Goal: Task Accomplishment & Management: Complete application form

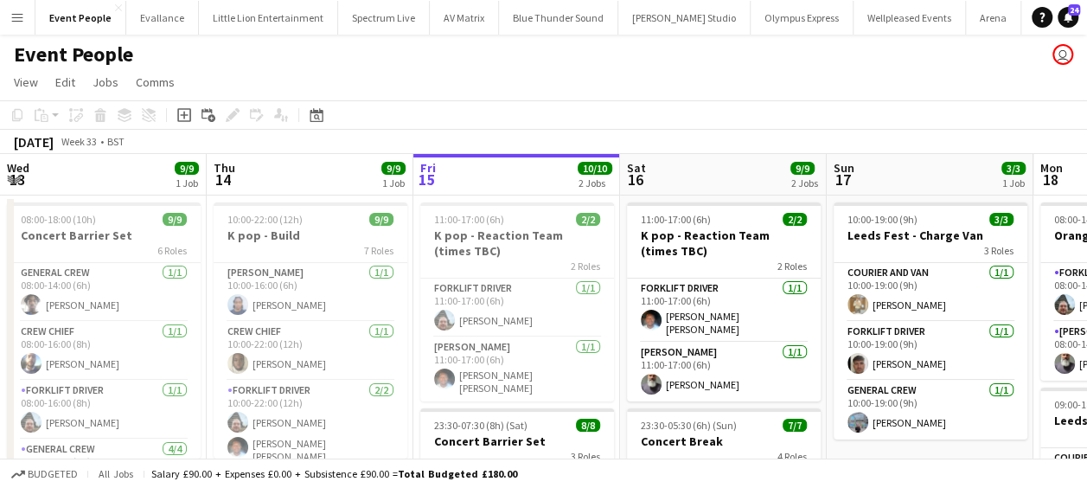
scroll to position [0, 692]
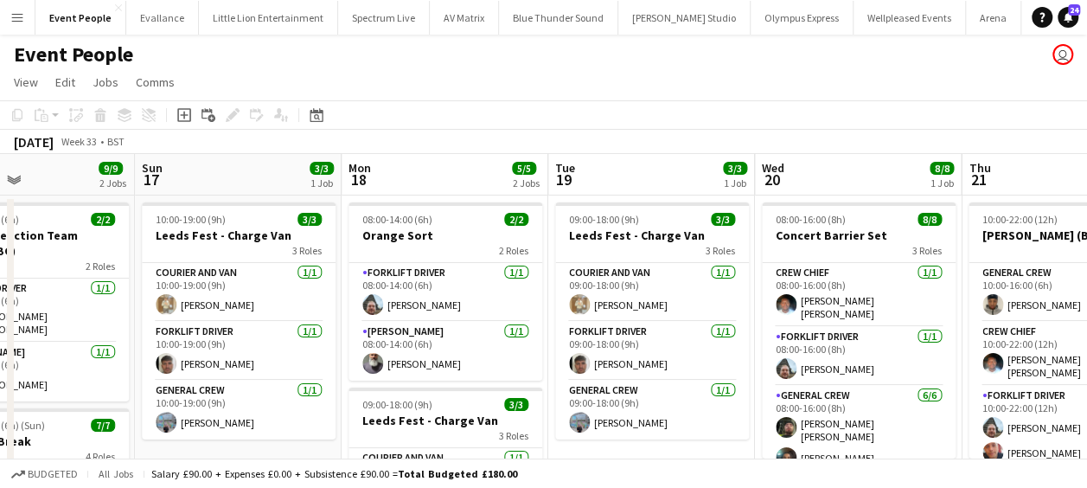
click at [28, 9] on button "Menu" at bounding box center [17, 17] width 35 height 35
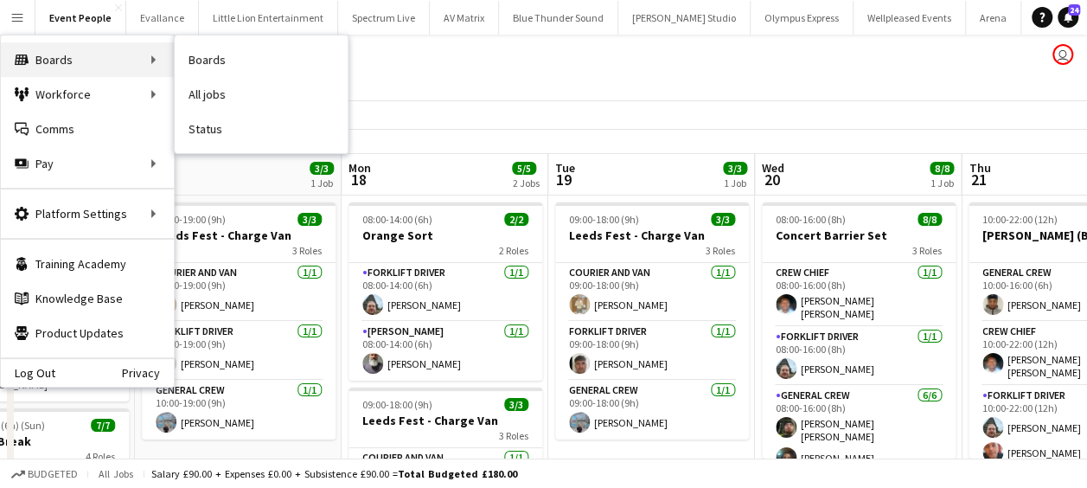
click at [90, 61] on div "Boards Boards" at bounding box center [87, 59] width 173 height 35
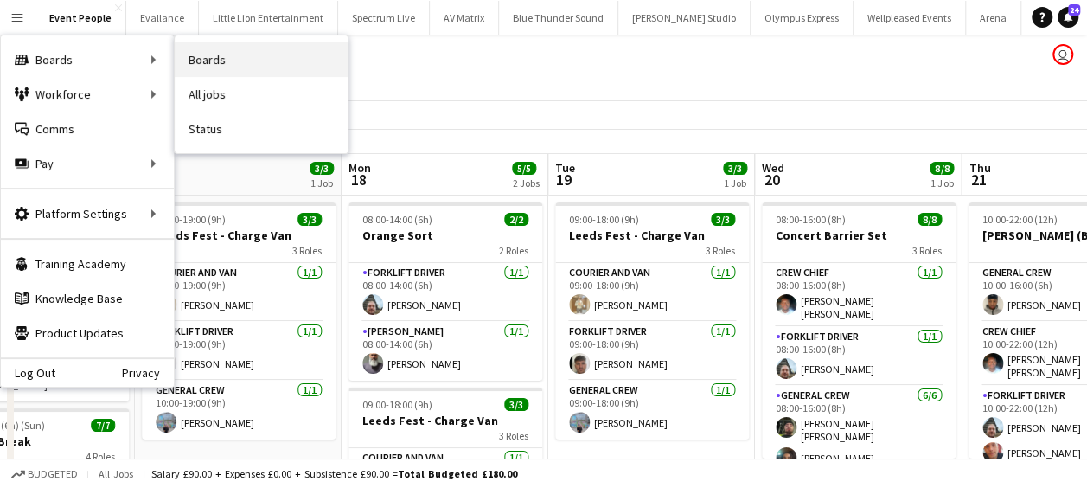
click at [246, 54] on link "Boards" at bounding box center [261, 59] width 173 height 35
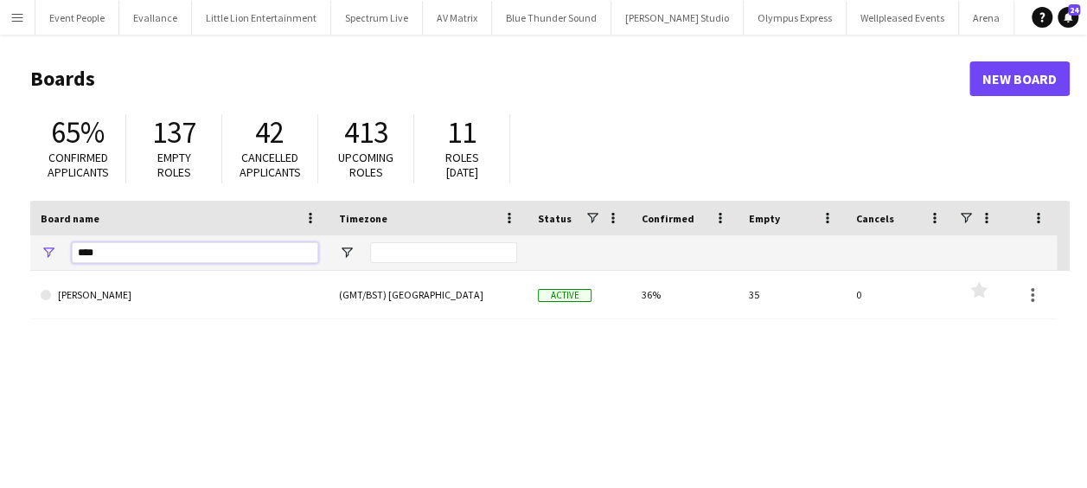
drag, startPoint x: 61, startPoint y: 258, endPoint x: 37, endPoint y: 259, distance: 23.4
click at [38, 259] on div "****" at bounding box center [179, 252] width 298 height 35
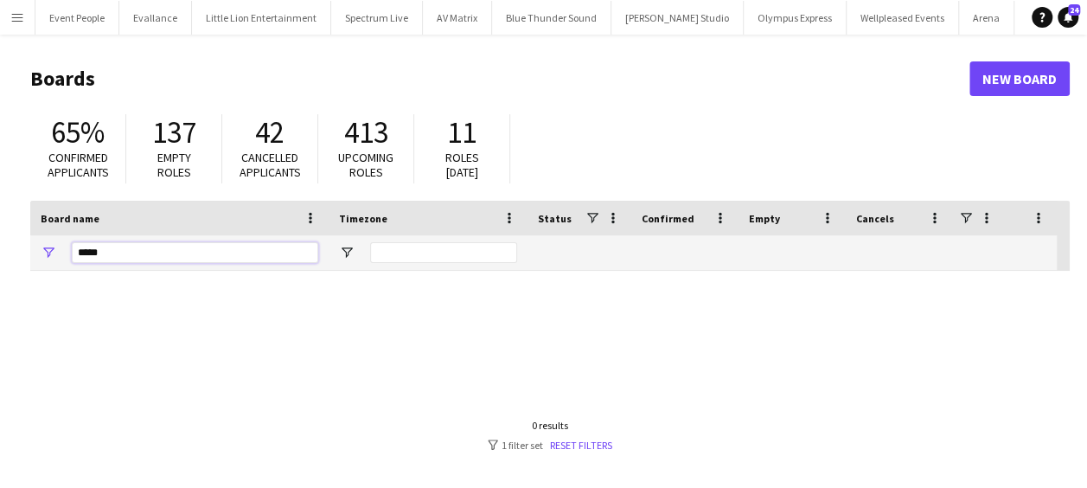
type input "*****"
click at [1018, 83] on link "New Board" at bounding box center [1019, 78] width 100 height 35
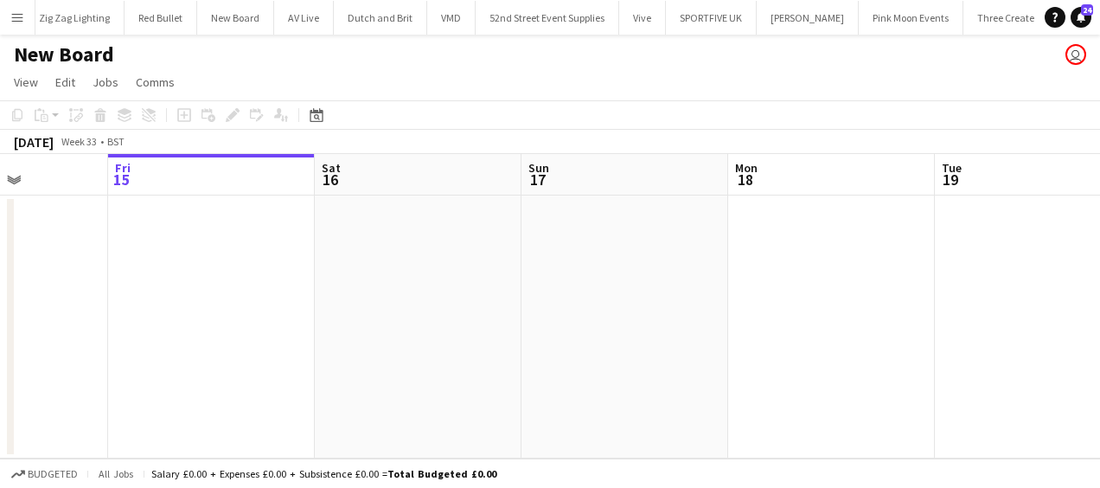
scroll to position [0, 538]
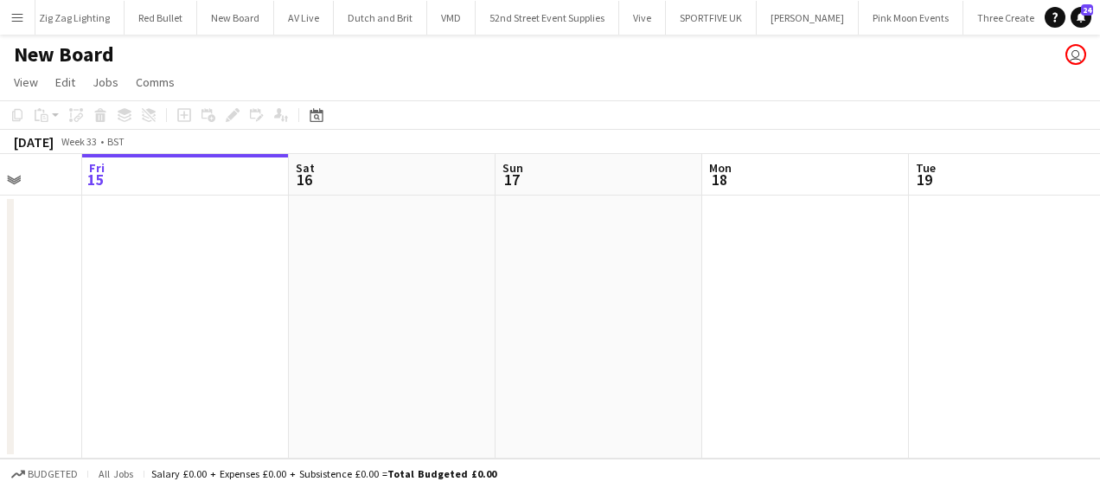
drag, startPoint x: 640, startPoint y: 268, endPoint x: 525, endPoint y: 272, distance: 115.1
click at [525, 272] on app-calendar-viewport "Tue 12 Wed 13 Thu 14 Fri 15 Sat 16 Sun 17 Mon 18 Tue 19 Wed 20 Thu 21 Fri 22" at bounding box center [550, 306] width 1100 height 304
click at [62, 55] on h1 "New Board" at bounding box center [64, 54] width 100 height 26
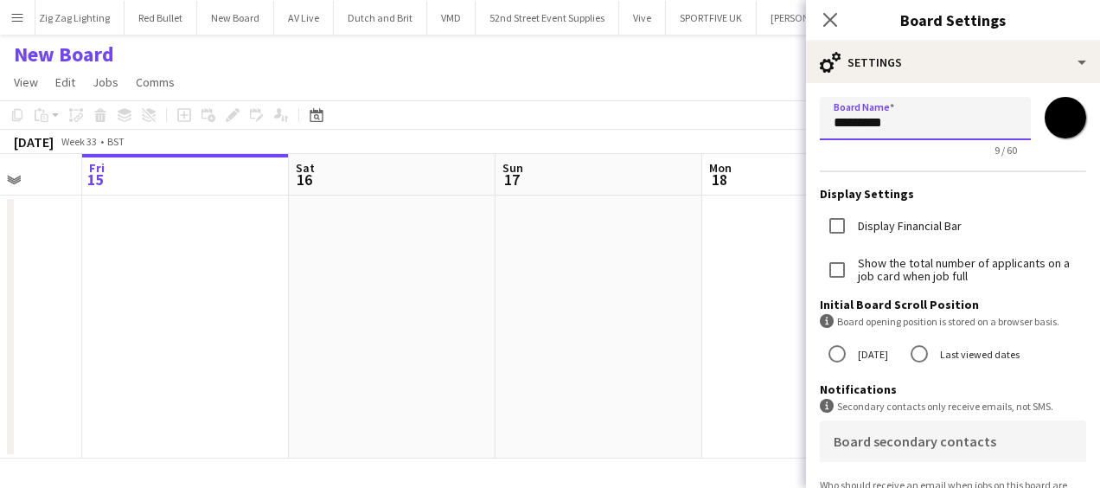
drag, startPoint x: 935, startPoint y: 124, endPoint x: 780, endPoint y: 139, distance: 156.4
click at [780, 140] on body "Menu Boards Boards Boards All jobs Status Workforce Workforce My Workforce Recr…" at bounding box center [550, 244] width 1100 height 488
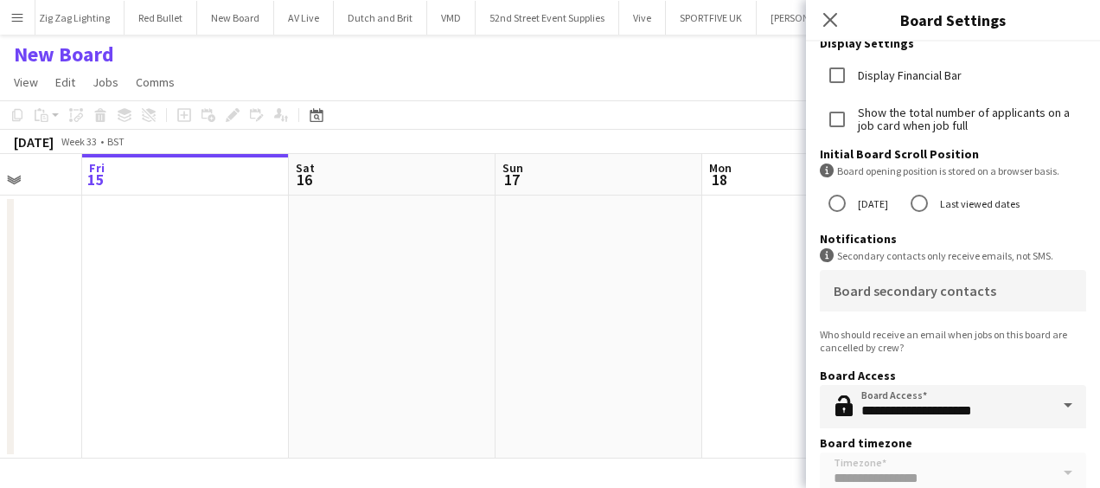
scroll to position [126, 0]
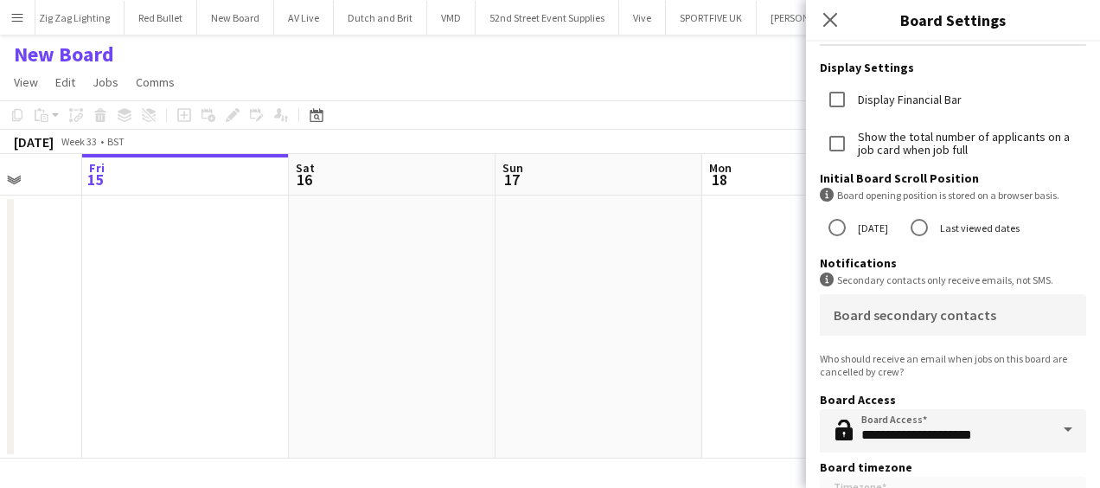
type input "**********"
click at [846, 18] on div "Close pop-in" at bounding box center [830, 20] width 48 height 40
click at [825, 22] on icon "Close pop-in" at bounding box center [829, 19] width 16 height 16
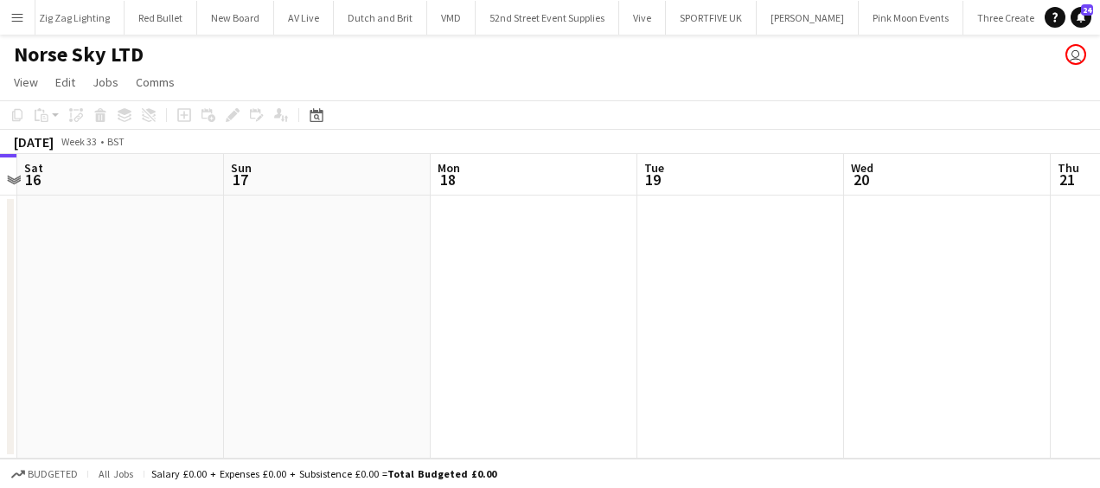
drag, startPoint x: 519, startPoint y: 270, endPoint x: 427, endPoint y: 282, distance: 92.4
click at [254, 273] on app-calendar-viewport "Tue 12 Wed 13 Thu 14 Fri 15 Sat 16 Sun 17 Mon 18 Tue 19 Wed 20 Thu 21 Fri 22" at bounding box center [550, 306] width 1100 height 304
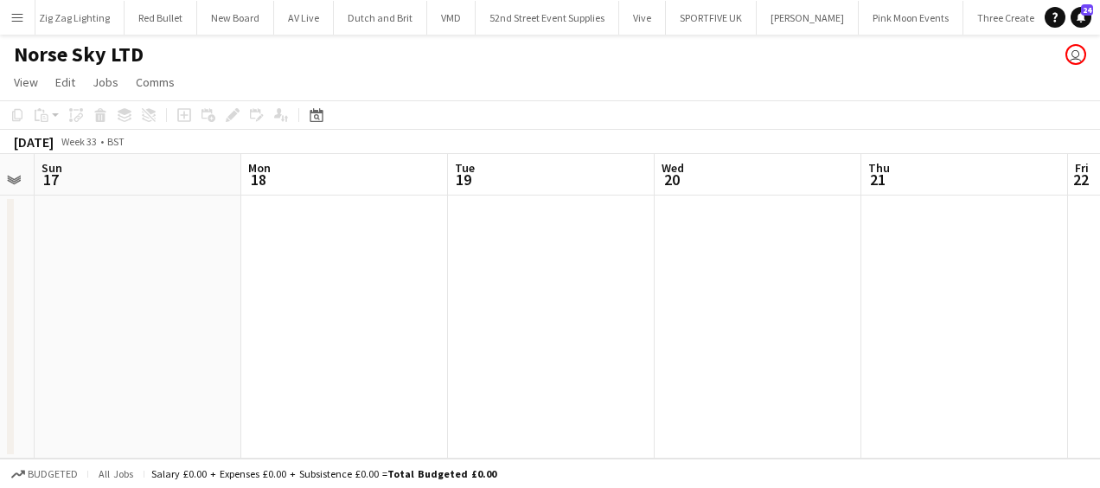
drag, startPoint x: 539, startPoint y: 286, endPoint x: 350, endPoint y: 303, distance: 190.1
click at [350, 303] on app-calendar-viewport "Thu 14 Fri 15 Sat 16 Sun 17 Mon 18 Tue 19 Wed 20 Thu 21 Fri 22 Sat 23 Sun 24" at bounding box center [550, 306] width 1100 height 304
click at [518, 277] on app-date-cell at bounding box center [551, 326] width 207 height 263
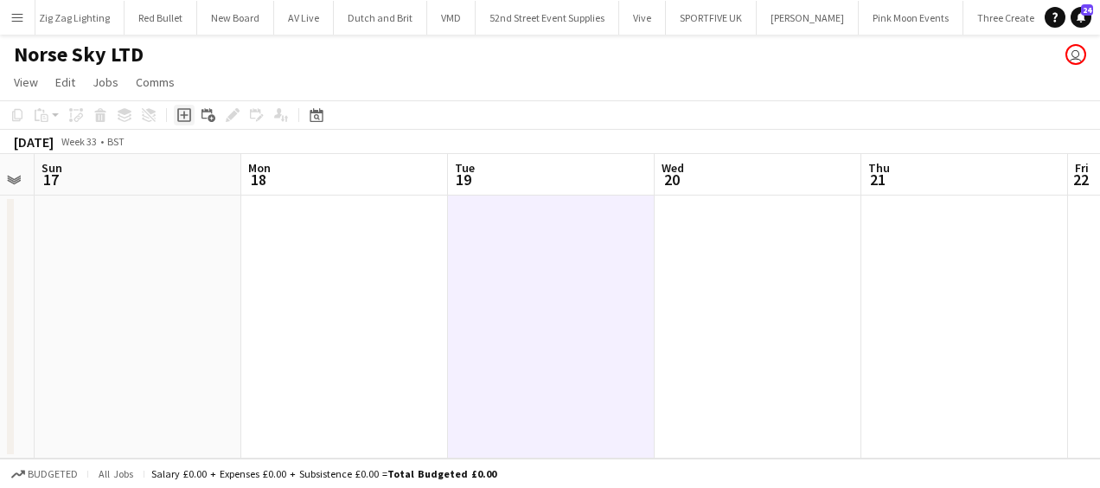
click at [188, 113] on icon "Add job" at bounding box center [184, 115] width 14 height 14
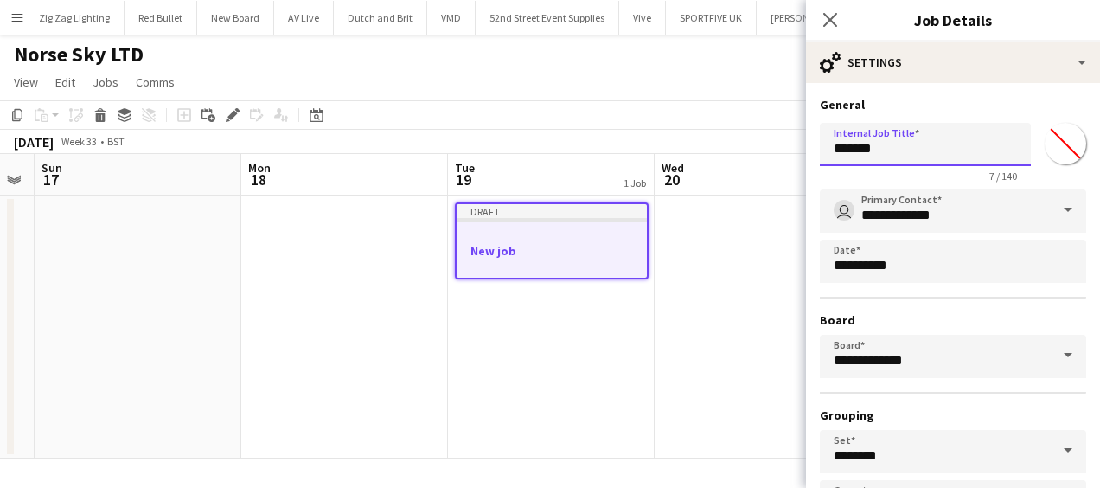
drag, startPoint x: 897, startPoint y: 150, endPoint x: 692, endPoint y: 182, distance: 207.3
click at [692, 182] on body "Menu Boards Boards Boards All jobs Status Workforce Workforce My Workforce Recr…" at bounding box center [550, 244] width 1100 height 488
drag, startPoint x: 868, startPoint y: 149, endPoint x: 815, endPoint y: 150, distance: 52.8
click at [818, 150] on form "**********" at bounding box center [953, 352] width 294 height 510
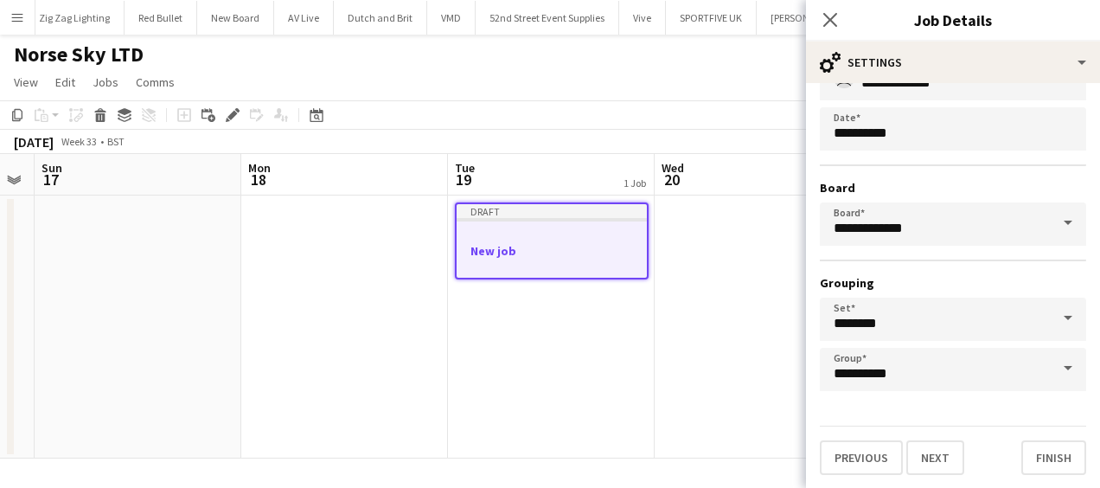
scroll to position [133, 0]
type input "**********"
click at [933, 443] on button "Next" at bounding box center [935, 456] width 58 height 35
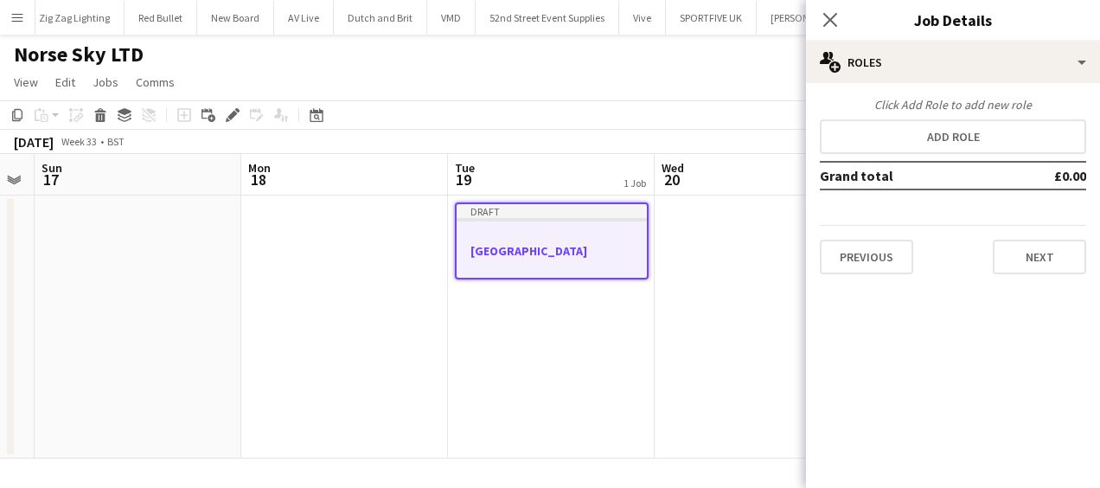
scroll to position [0, 0]
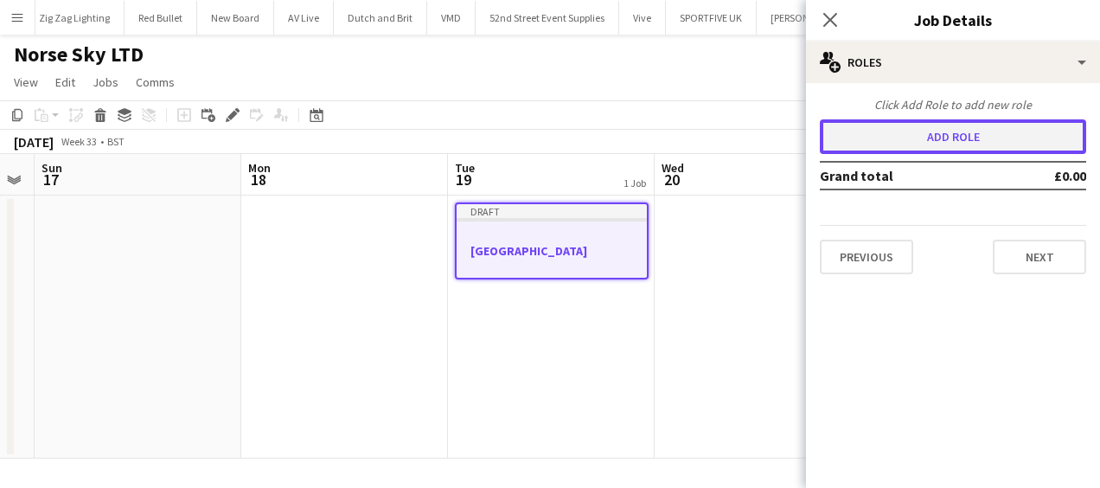
click at [948, 139] on button "Add role" at bounding box center [953, 136] width 266 height 35
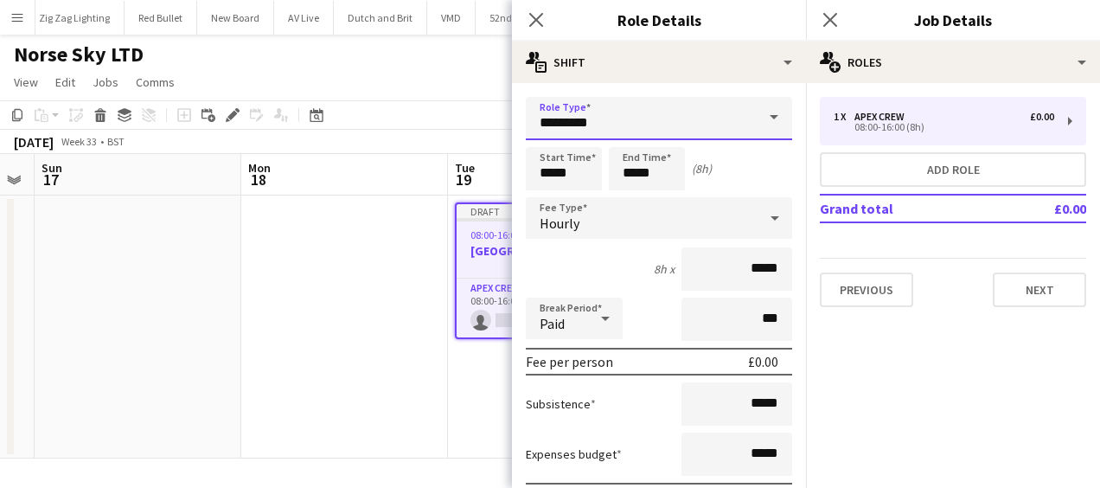
drag, startPoint x: 578, startPoint y: 128, endPoint x: 354, endPoint y: 135, distance: 224.0
click at [368, 132] on body "Menu Boards Boards Boards All jobs Status Workforce Workforce My Workforce Recr…" at bounding box center [550, 244] width 1100 height 488
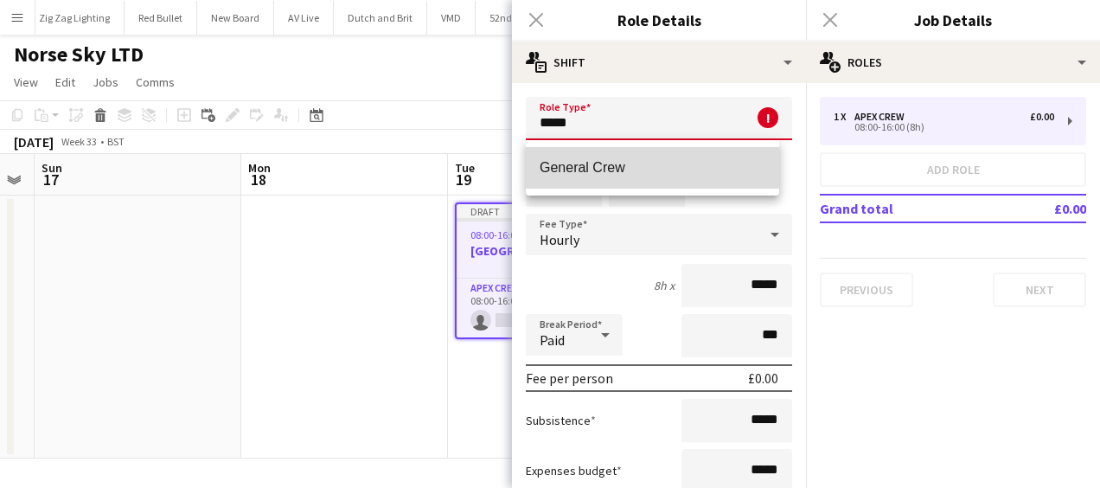
click at [543, 166] on span "General Crew" at bounding box center [652, 167] width 226 height 16
type input "**********"
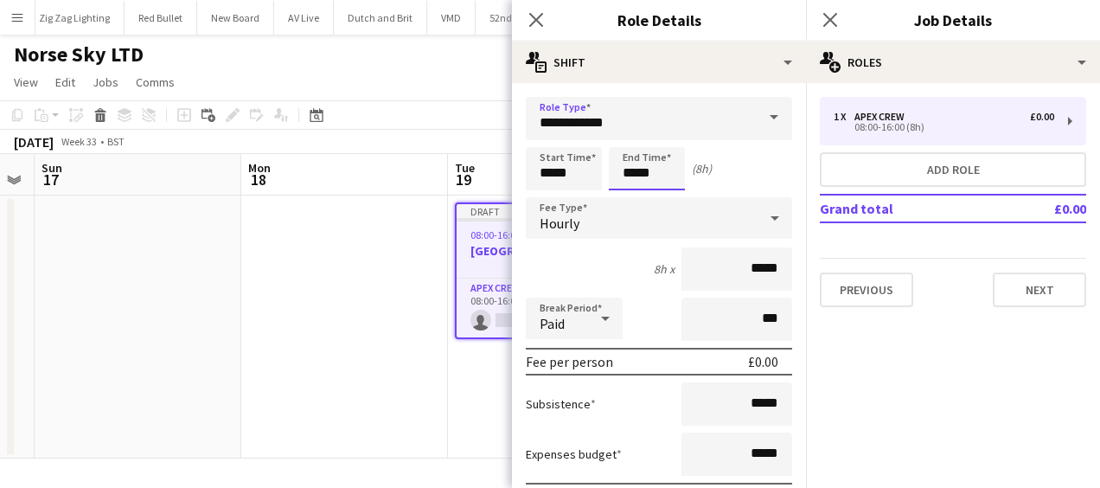
click at [638, 162] on input "*****" at bounding box center [647, 168] width 76 height 43
click at [631, 190] on div at bounding box center [629, 198] width 35 height 17
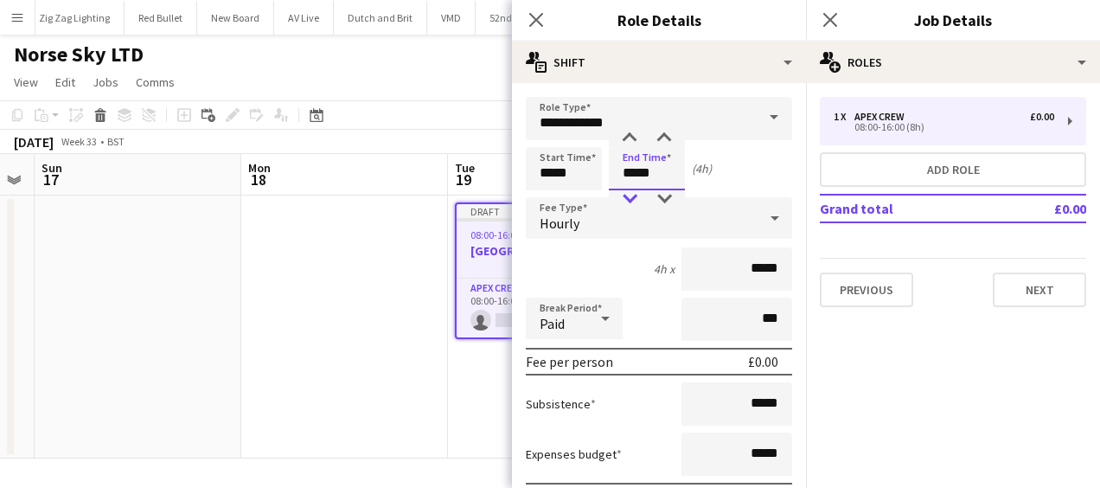
type input "*****"
click at [631, 190] on div at bounding box center [629, 198] width 35 height 17
click at [541, 19] on icon "Close pop-in" at bounding box center [535, 19] width 16 height 16
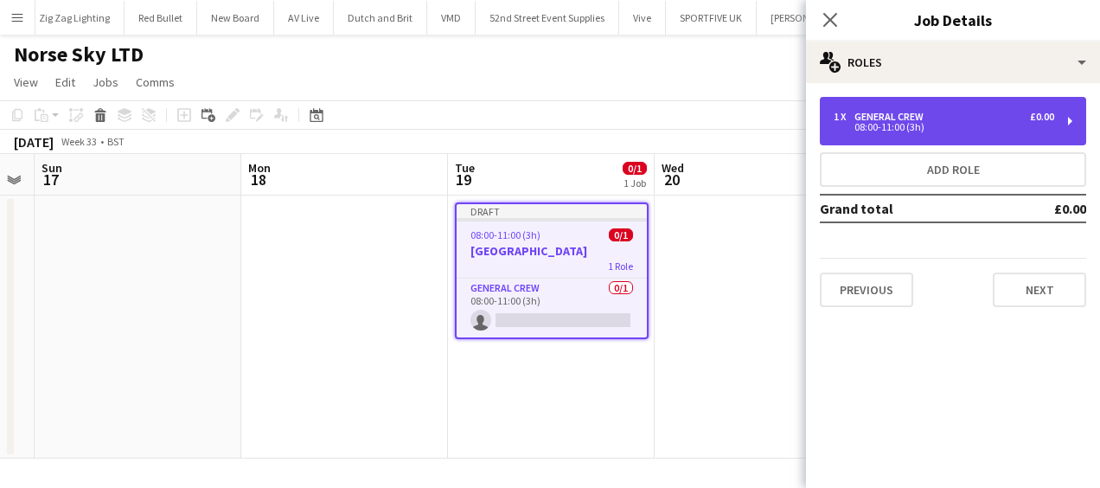
click at [896, 109] on div "1 x General Crew £0.00 08:00-11:00 (3h)" at bounding box center [953, 121] width 266 height 48
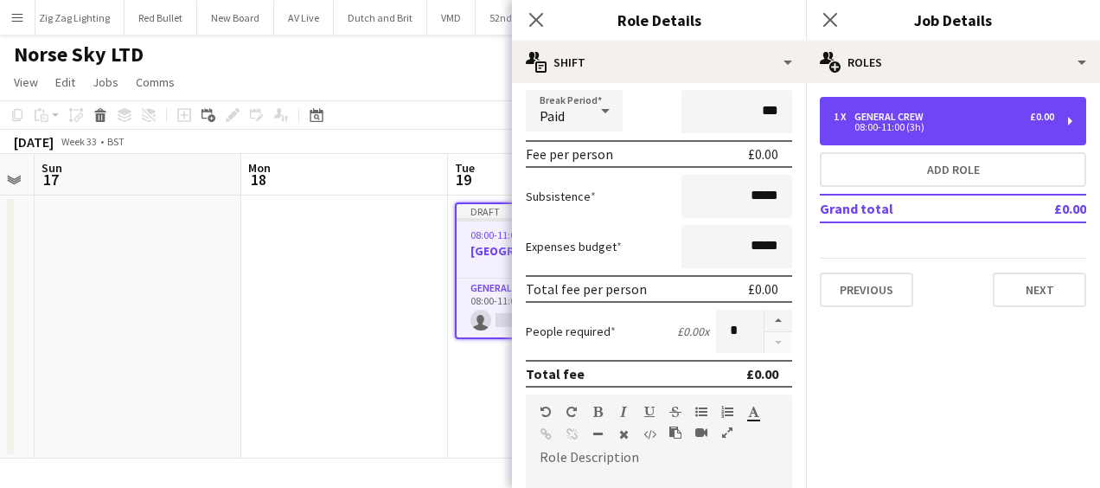
scroll to position [346, 0]
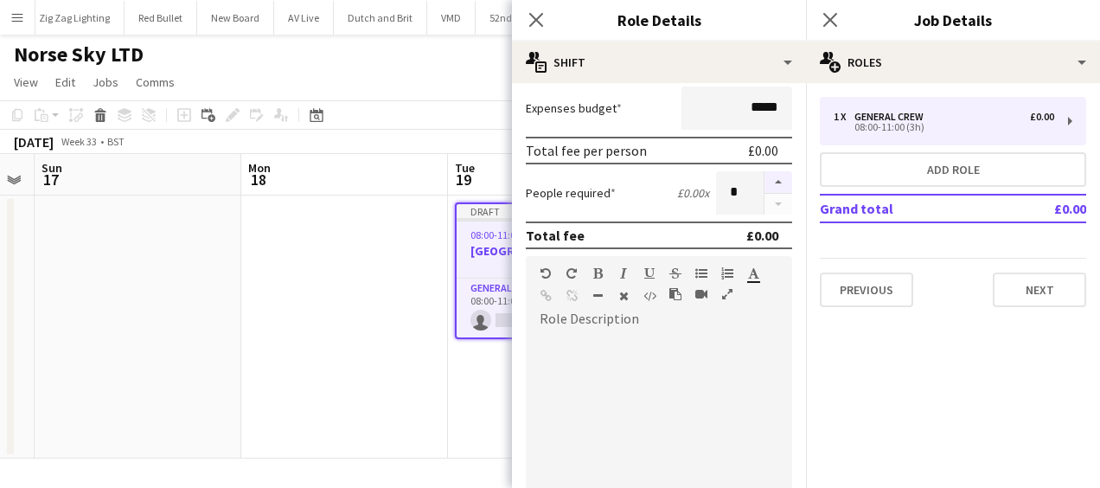
click at [768, 180] on button "button" at bounding box center [778, 182] width 28 height 22
type input "*"
click at [539, 26] on icon "Close pop-in" at bounding box center [535, 19] width 16 height 16
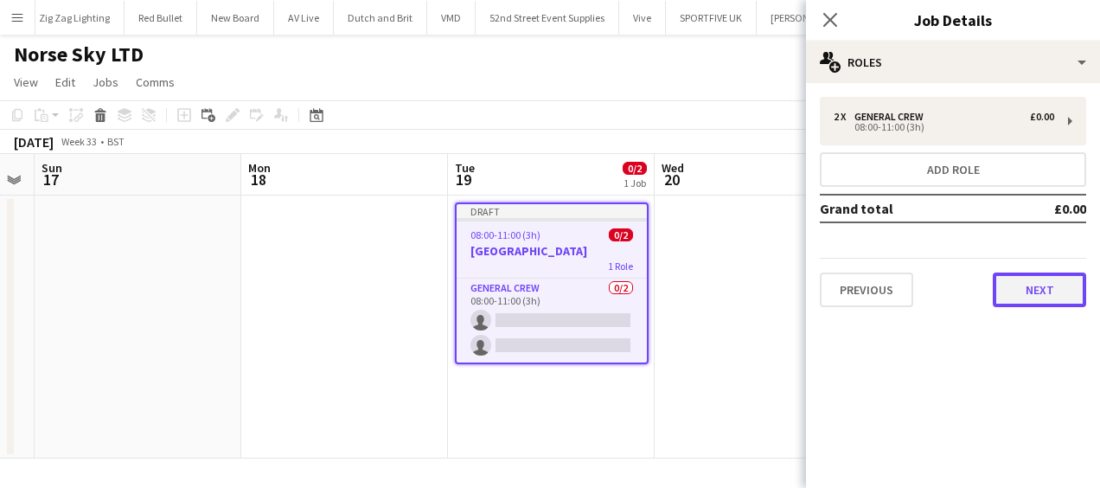
click at [1047, 276] on button "Next" at bounding box center [1039, 289] width 93 height 35
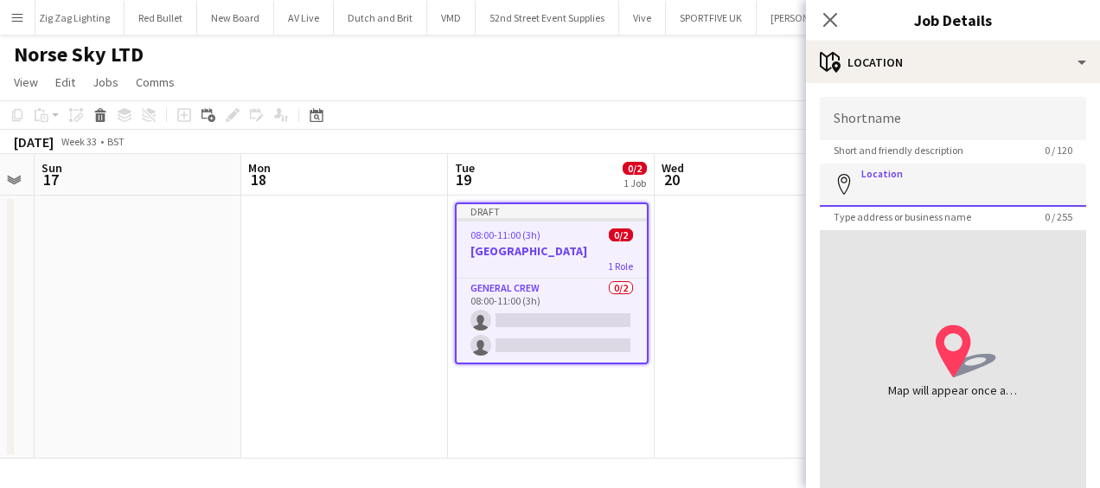
click at [934, 173] on input "Location" at bounding box center [953, 184] width 266 height 43
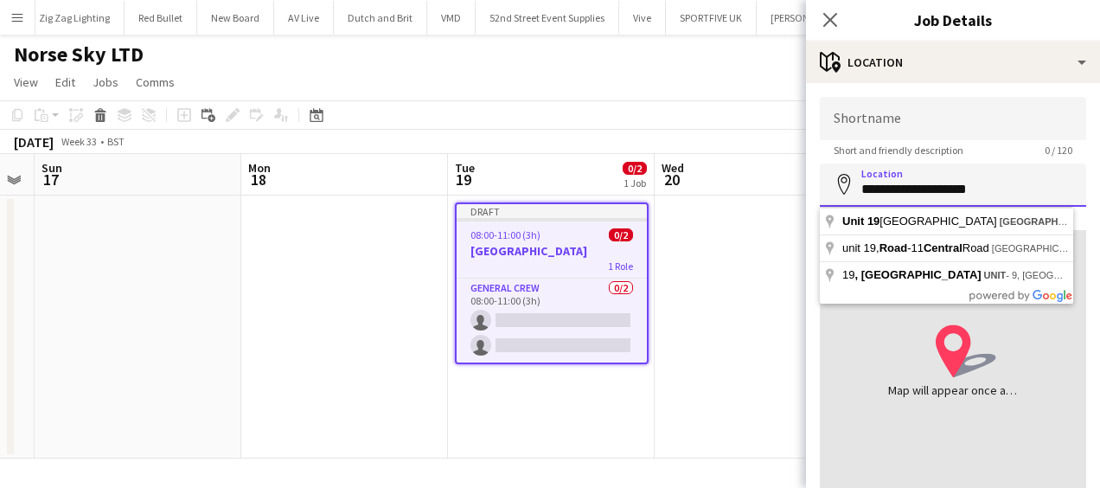
drag, startPoint x: 986, startPoint y: 191, endPoint x: 833, endPoint y: 193, distance: 152.2
click at [833, 193] on div "**********" at bounding box center [953, 184] width 266 height 43
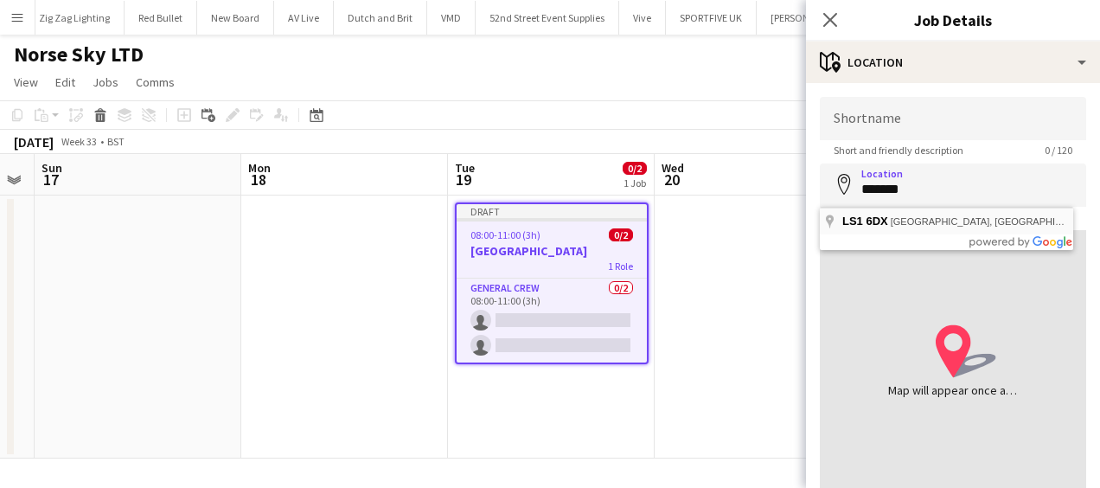
type input "**********"
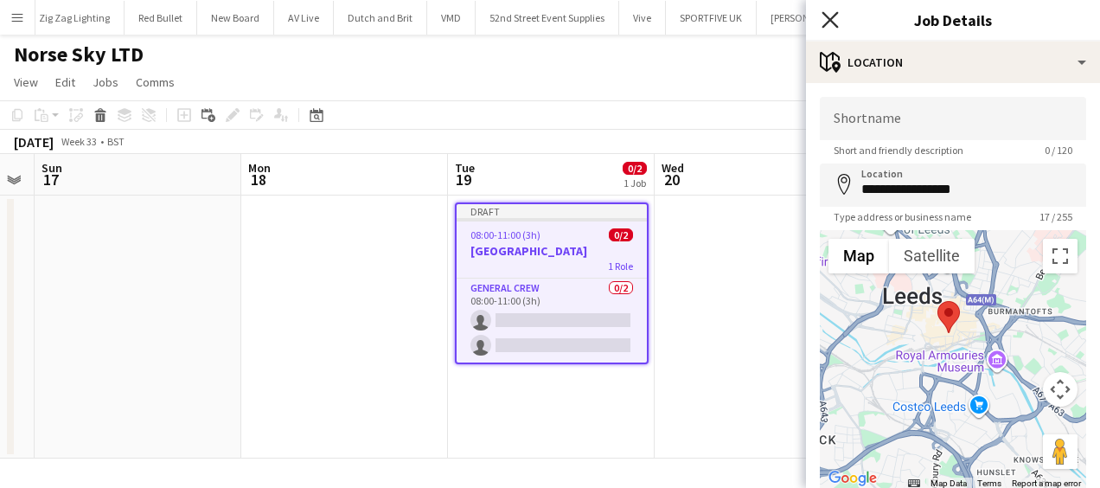
click at [829, 22] on icon "Close pop-in" at bounding box center [829, 19] width 16 height 16
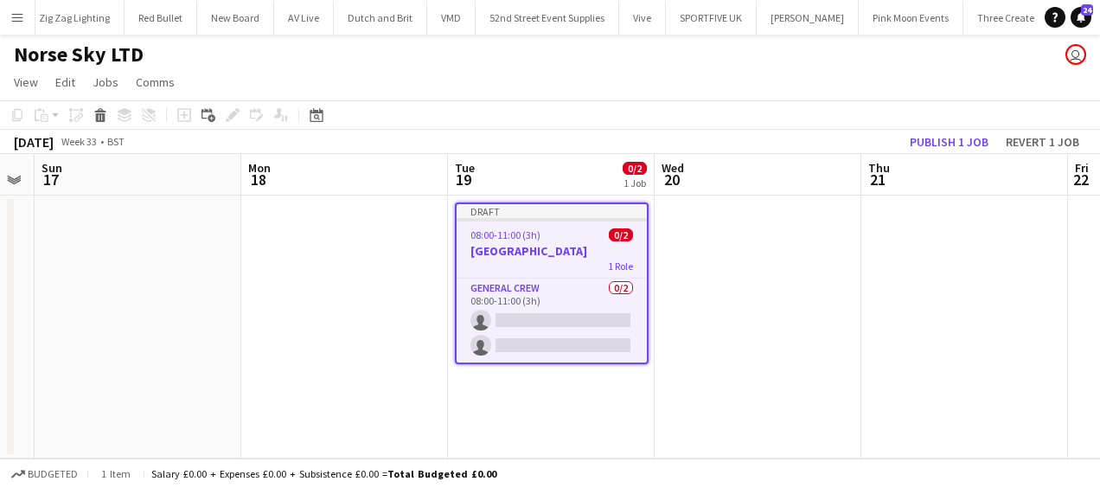
click at [693, 291] on app-date-cell at bounding box center [757, 326] width 207 height 263
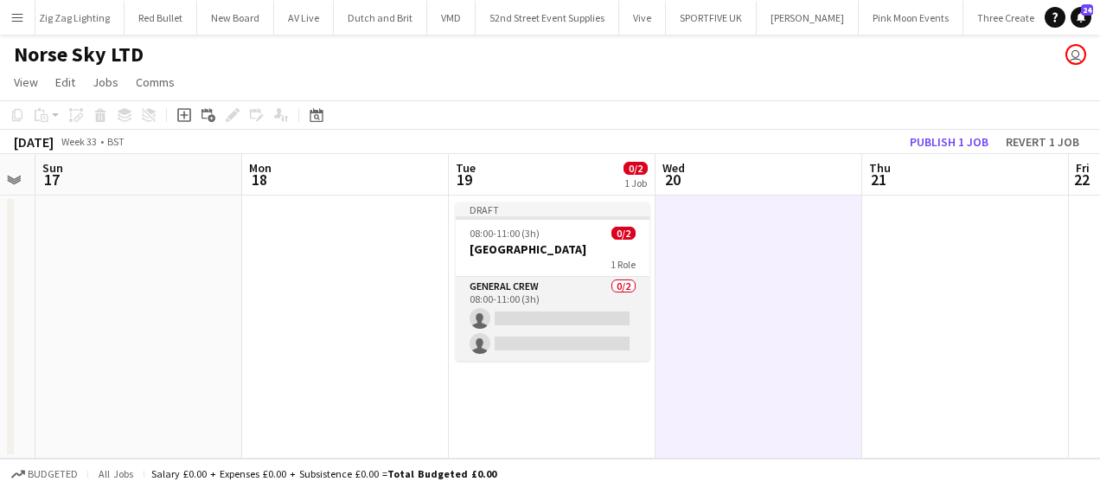
click at [533, 318] on app-card-role "General Crew 0/2 08:00-11:00 (3h) single-neutral-actions single-neutral-actions" at bounding box center [553, 319] width 194 height 84
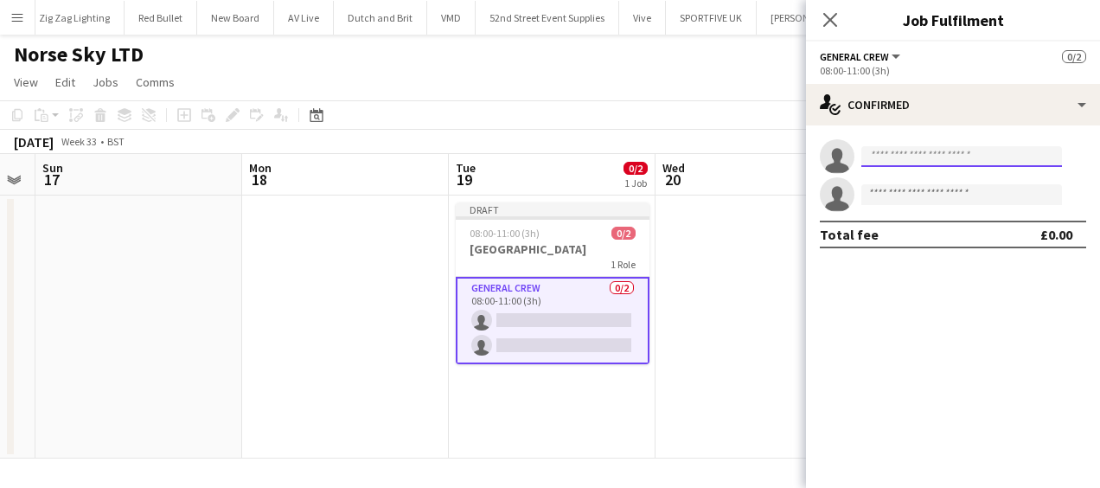
click at [937, 150] on input at bounding box center [961, 156] width 201 height 21
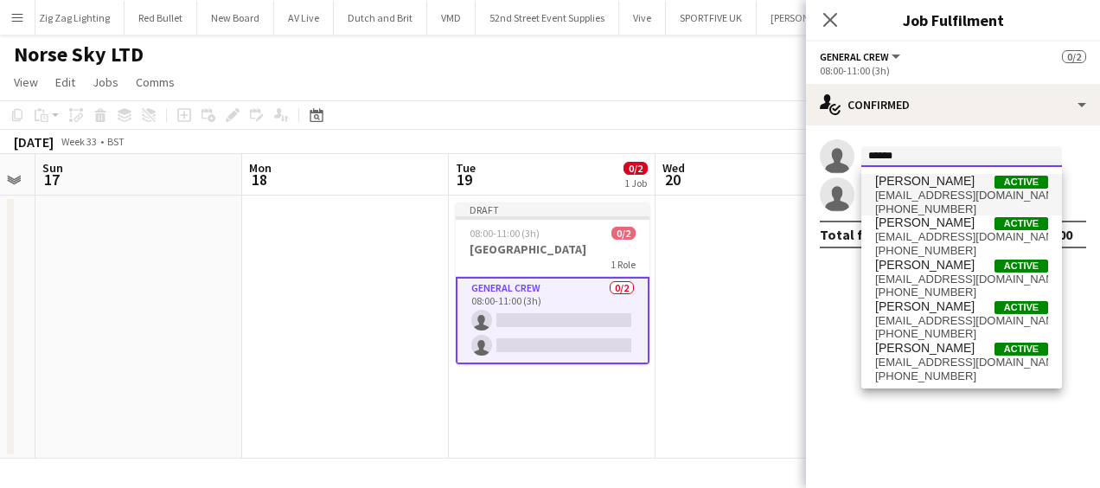
type input "******"
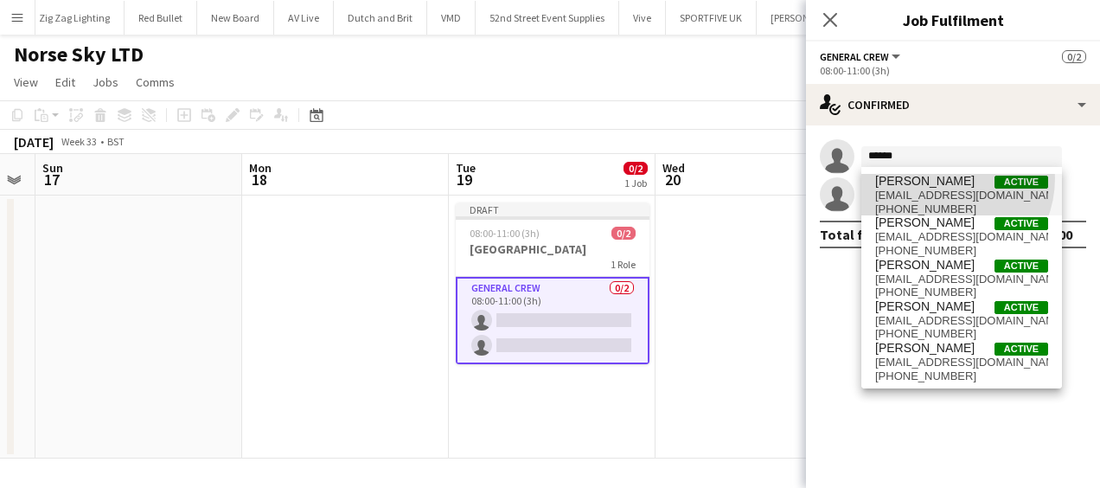
click at [941, 178] on span "[PERSON_NAME]" at bounding box center [924, 181] width 99 height 15
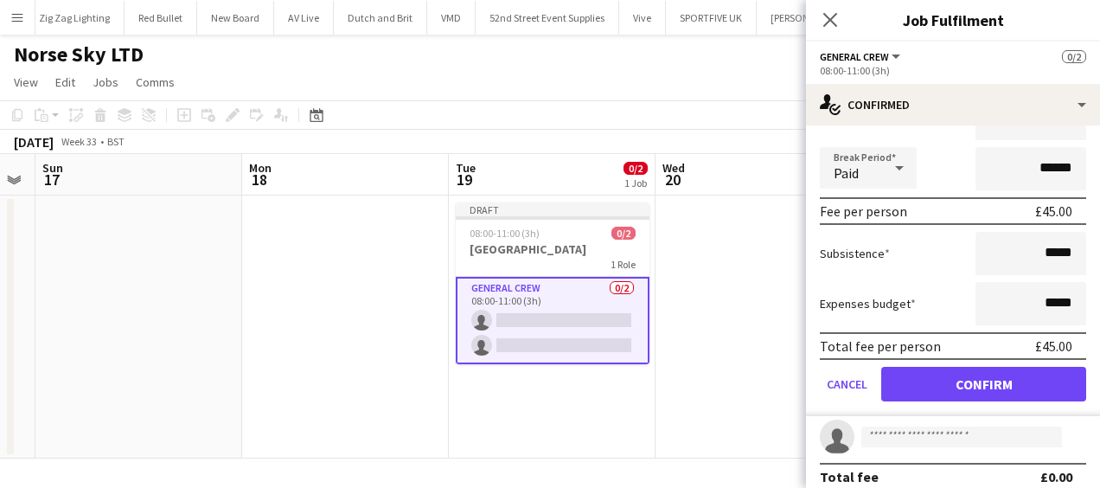
scroll to position [166, 0]
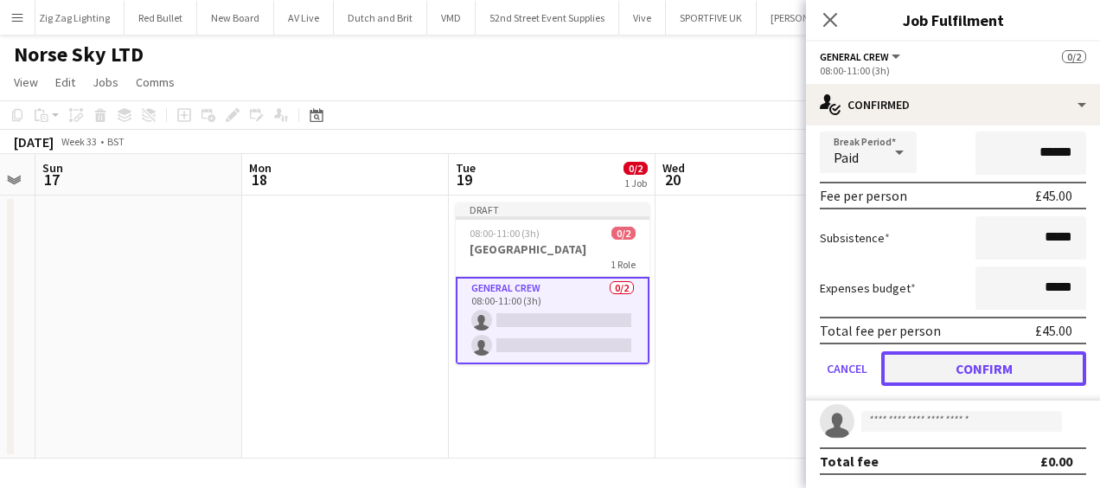
click at [984, 360] on button "Confirm" at bounding box center [983, 368] width 205 height 35
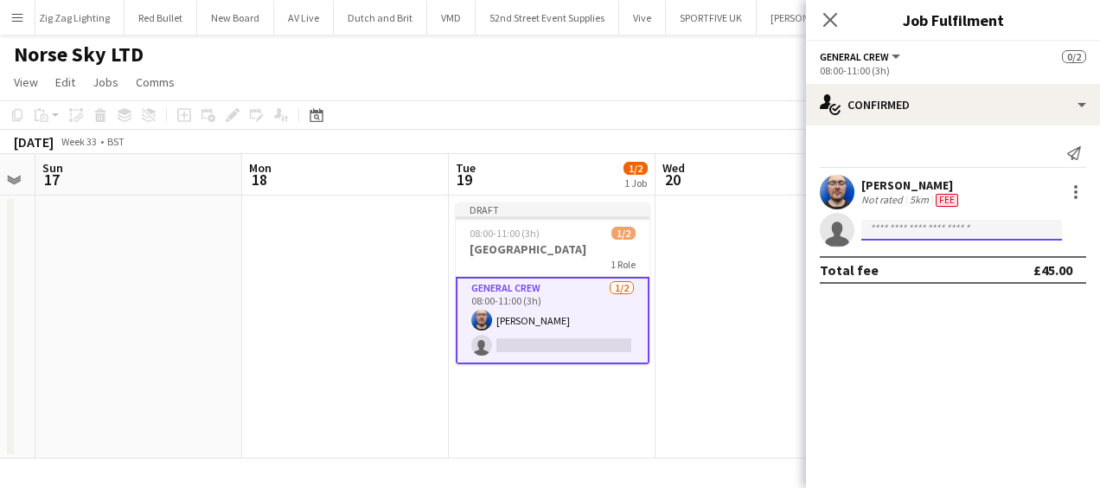
click at [918, 223] on input at bounding box center [961, 230] width 201 height 21
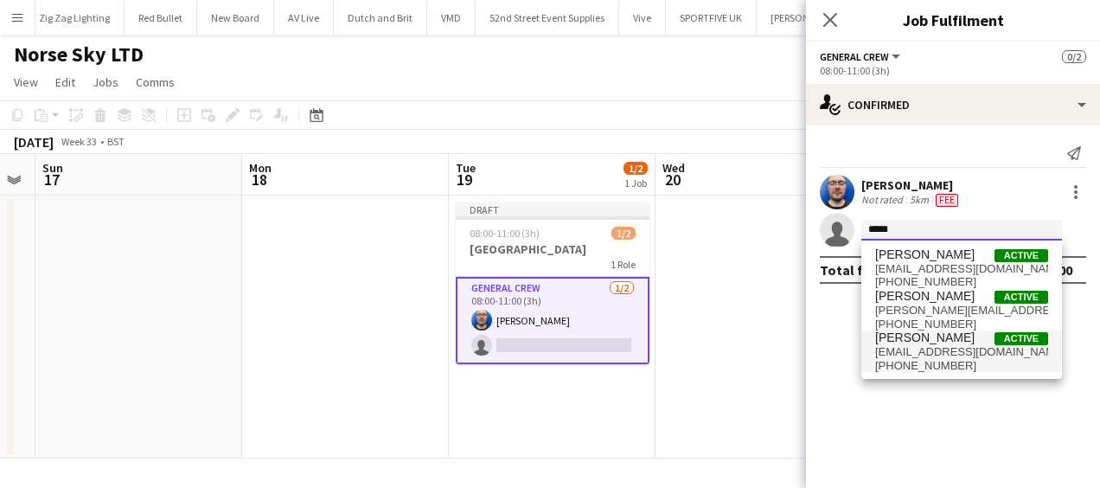
type input "*****"
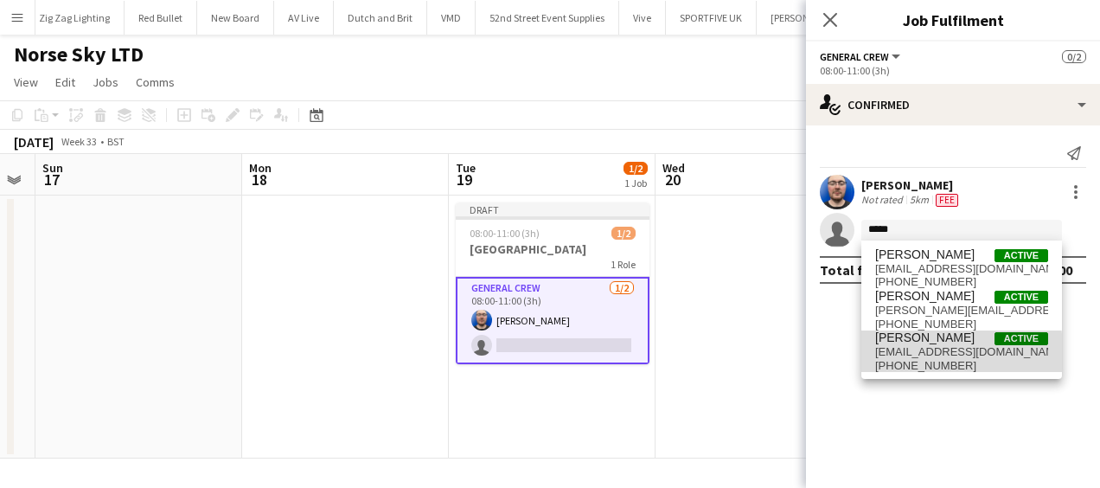
click at [922, 354] on span "[EMAIL_ADDRESS][DOMAIN_NAME]" at bounding box center [961, 352] width 173 height 14
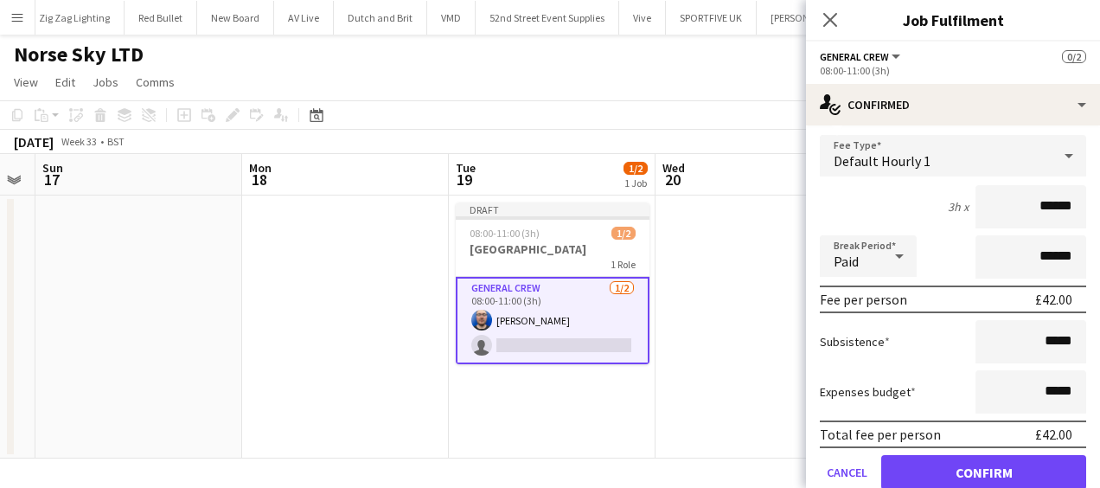
scroll to position [201, 0]
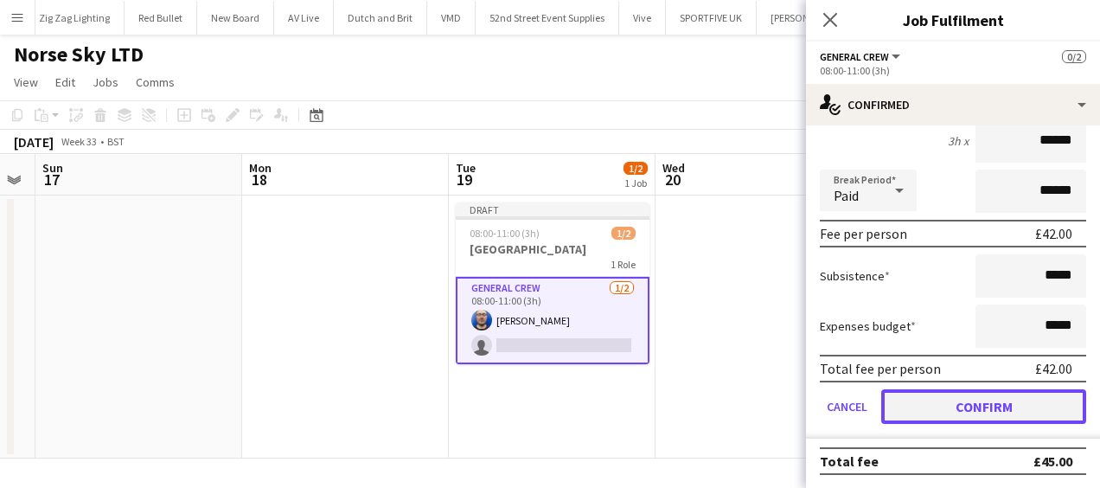
click at [986, 406] on button "Confirm" at bounding box center [983, 406] width 205 height 35
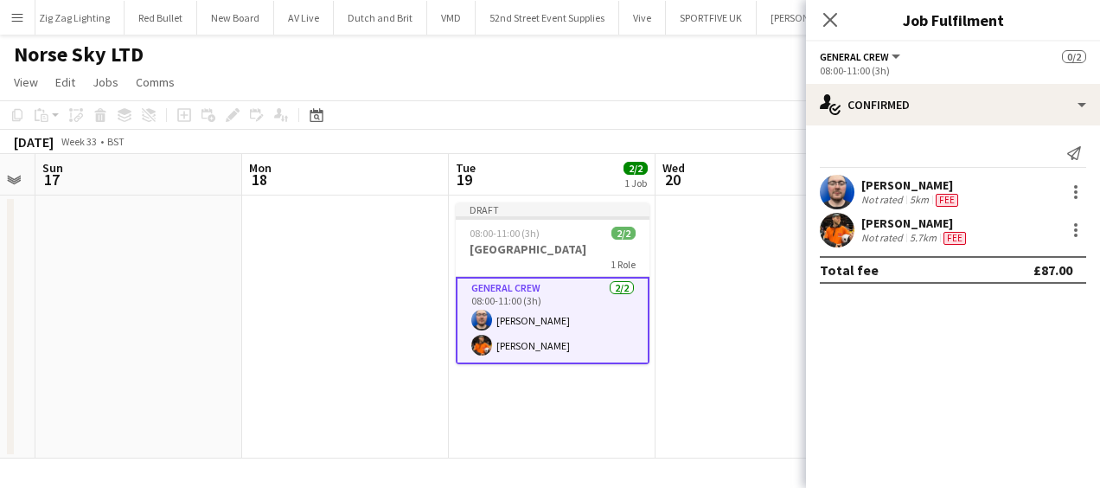
scroll to position [0, 0]
click at [802, 303] on app-date-cell at bounding box center [758, 326] width 207 height 263
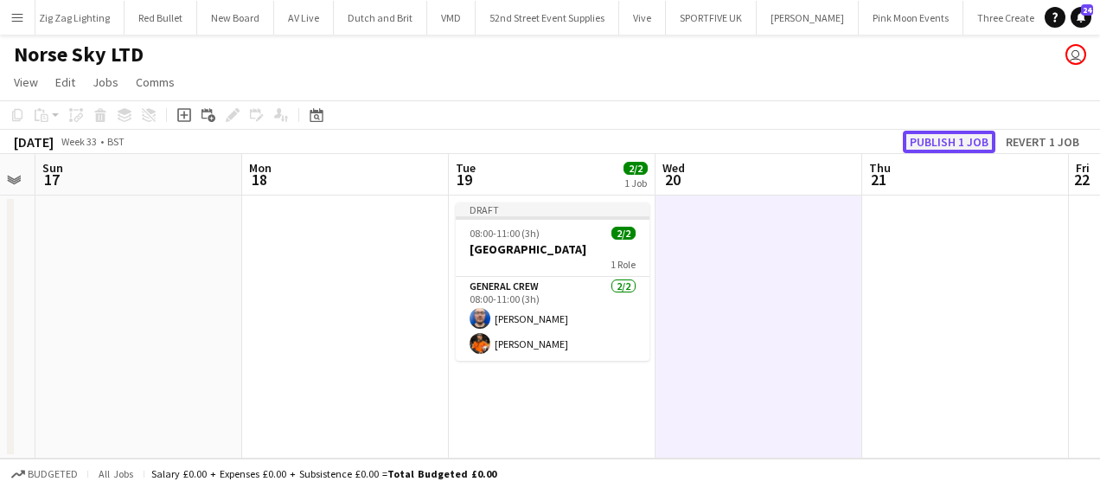
click at [961, 137] on button "Publish 1 job" at bounding box center [949, 142] width 93 height 22
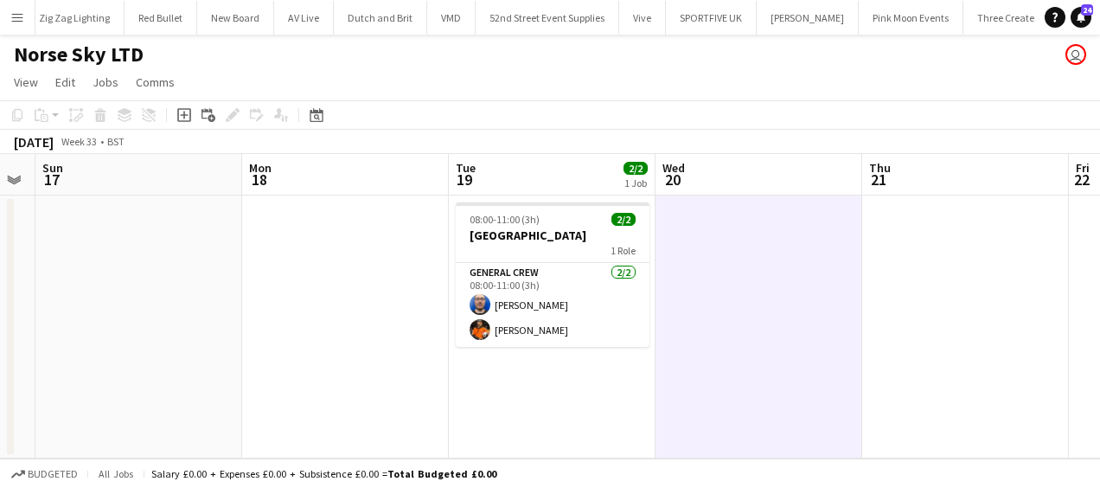
click at [22, 19] on app-icon "Menu" at bounding box center [17, 17] width 14 height 14
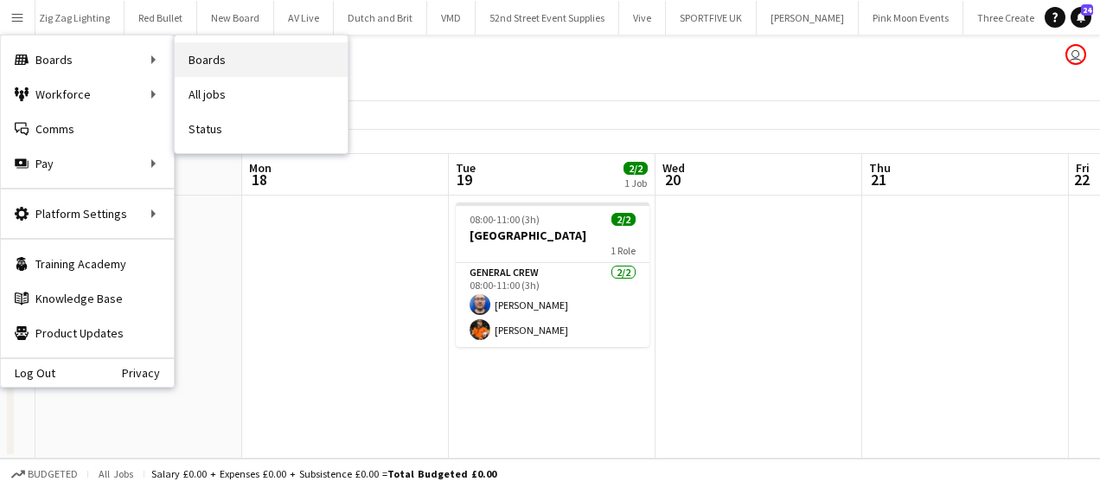
click at [239, 63] on link "Boards" at bounding box center [261, 59] width 173 height 35
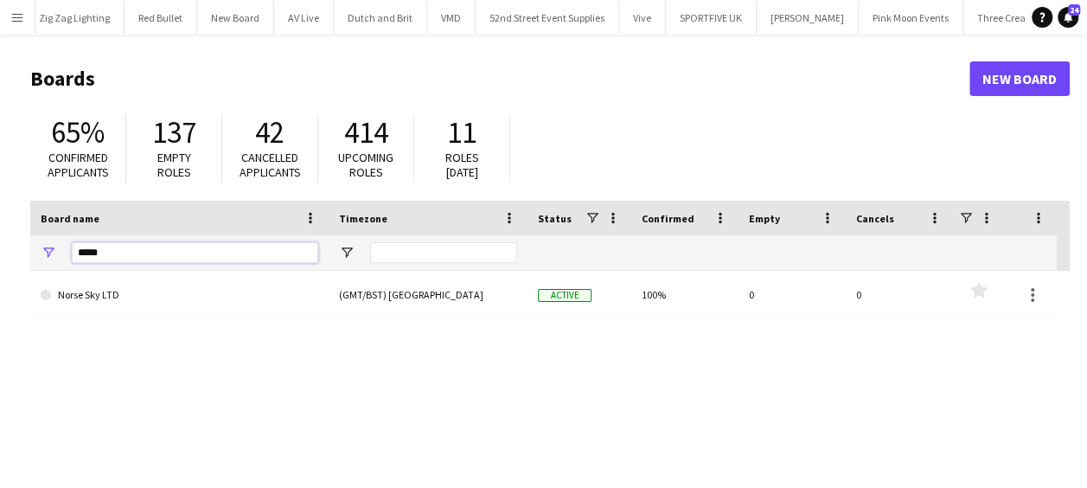
drag, startPoint x: 142, startPoint y: 257, endPoint x: 52, endPoint y: 263, distance: 90.1
click at [52, 263] on div "*****" at bounding box center [179, 252] width 298 height 35
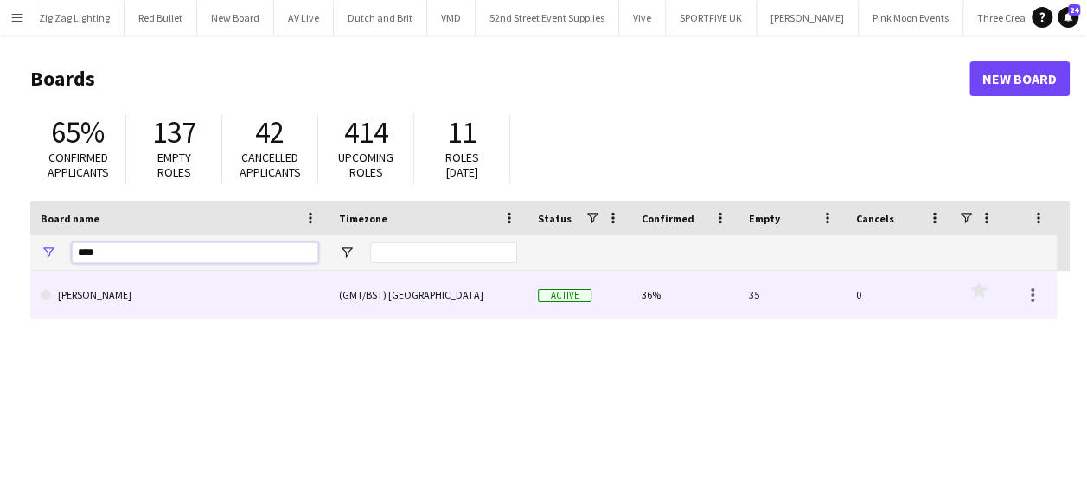
type input "****"
click at [118, 289] on link "[PERSON_NAME]" at bounding box center [180, 295] width 278 height 48
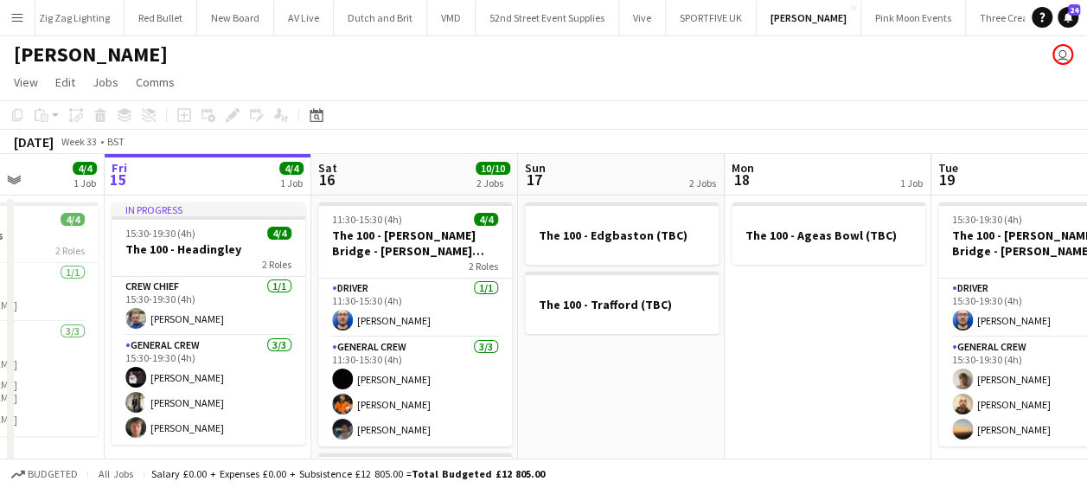
scroll to position [0, 580]
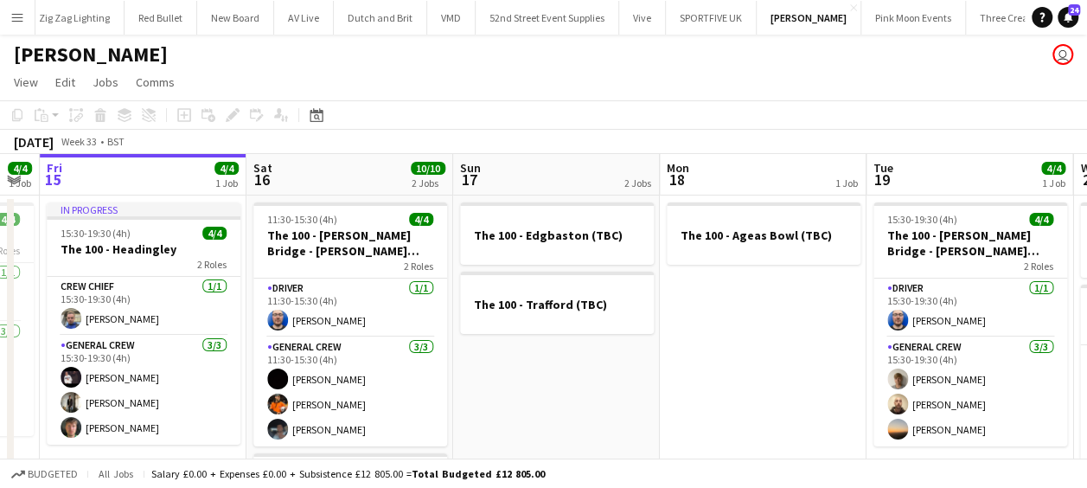
drag, startPoint x: 275, startPoint y: 342, endPoint x: 149, endPoint y: 327, distance: 127.2
click at [149, 327] on app-calendar-viewport "Tue 12 1 Job Wed 13 2/2 3 Jobs Thu 14 4/4 1 Job Fri 15 4/4 1 Job Sat 16 10/10 2…" at bounding box center [543, 449] width 1087 height 591
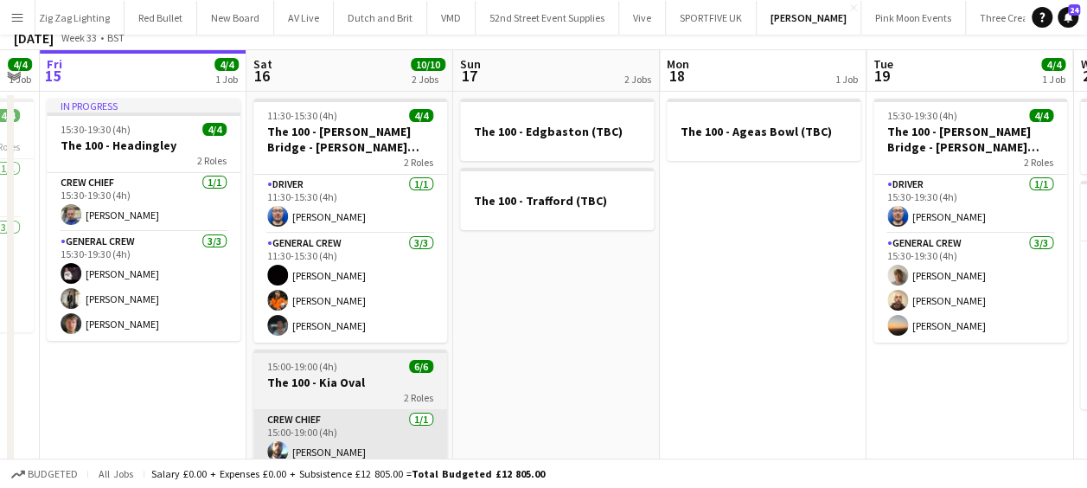
scroll to position [0, 0]
